Goal: Task Accomplishment & Management: Use online tool/utility

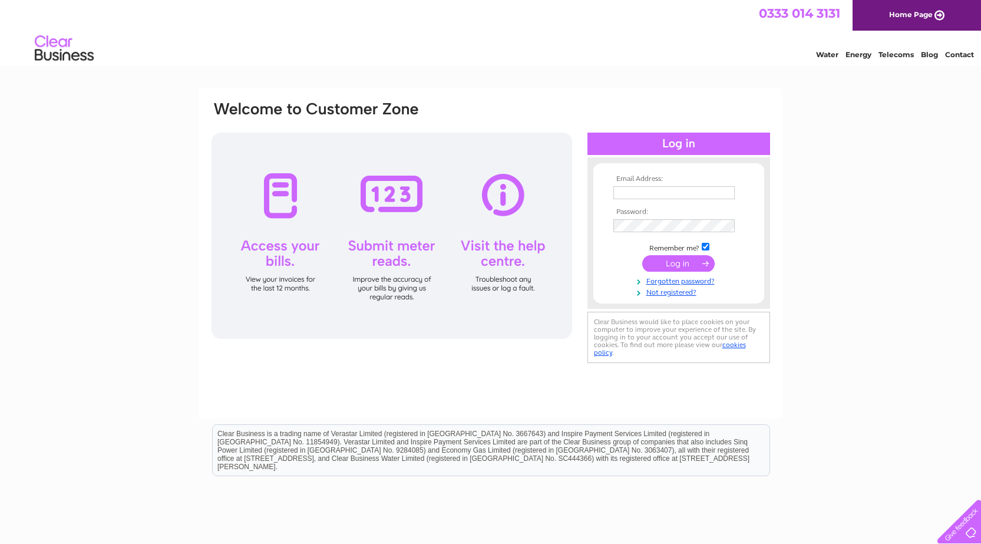
type input "[EMAIL_ADDRESS][DOMAIN_NAME]"
click at [676, 265] on input "submit" at bounding box center [678, 263] width 72 height 16
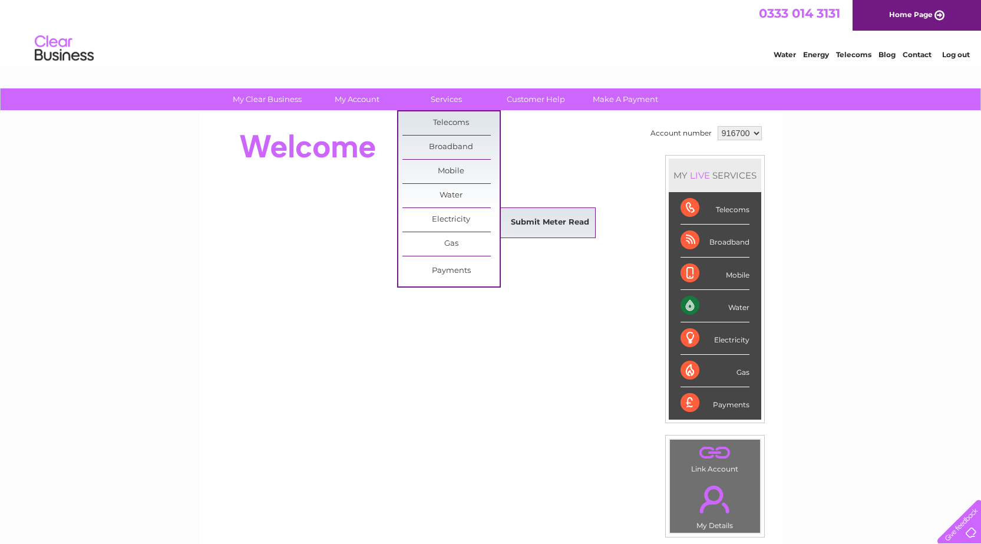
click at [529, 218] on link "Submit Meter Read" at bounding box center [549, 223] width 97 height 24
